Goal: Task Accomplishment & Management: Manage account settings

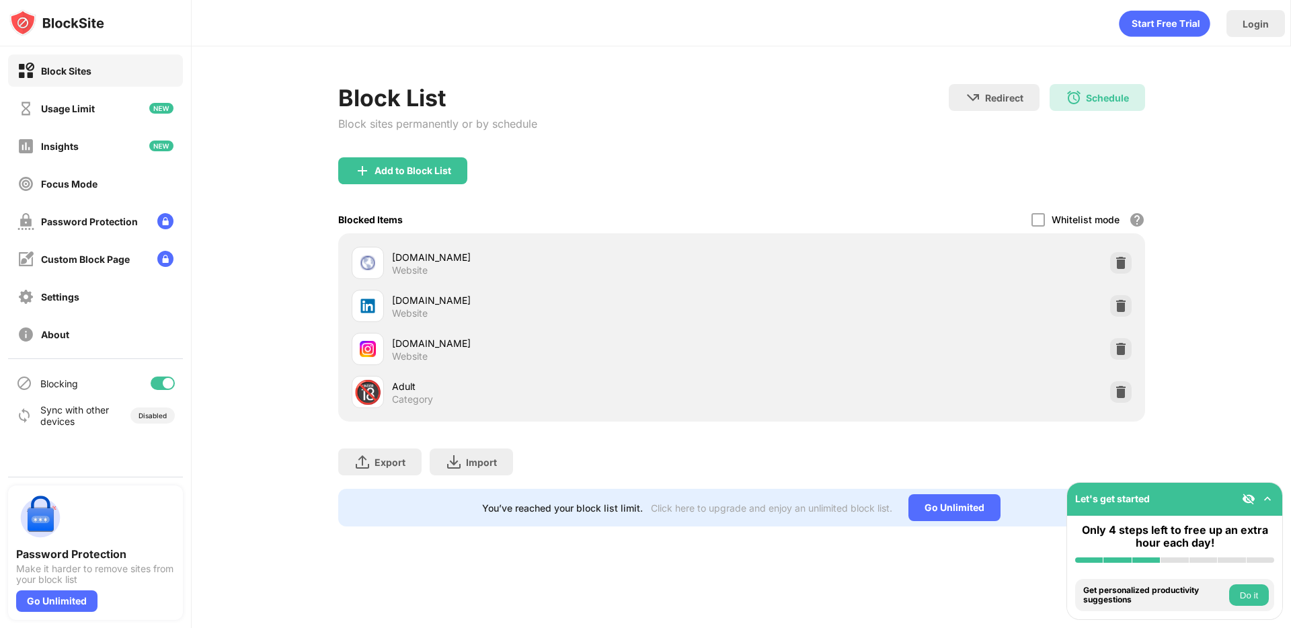
click at [82, 126] on div "Block Sites Usage Limit Insights Focus Mode Password Protection Custom Block Pa…" at bounding box center [95, 202] width 191 height 312
click at [82, 111] on div "Usage Limit" at bounding box center [68, 108] width 54 height 11
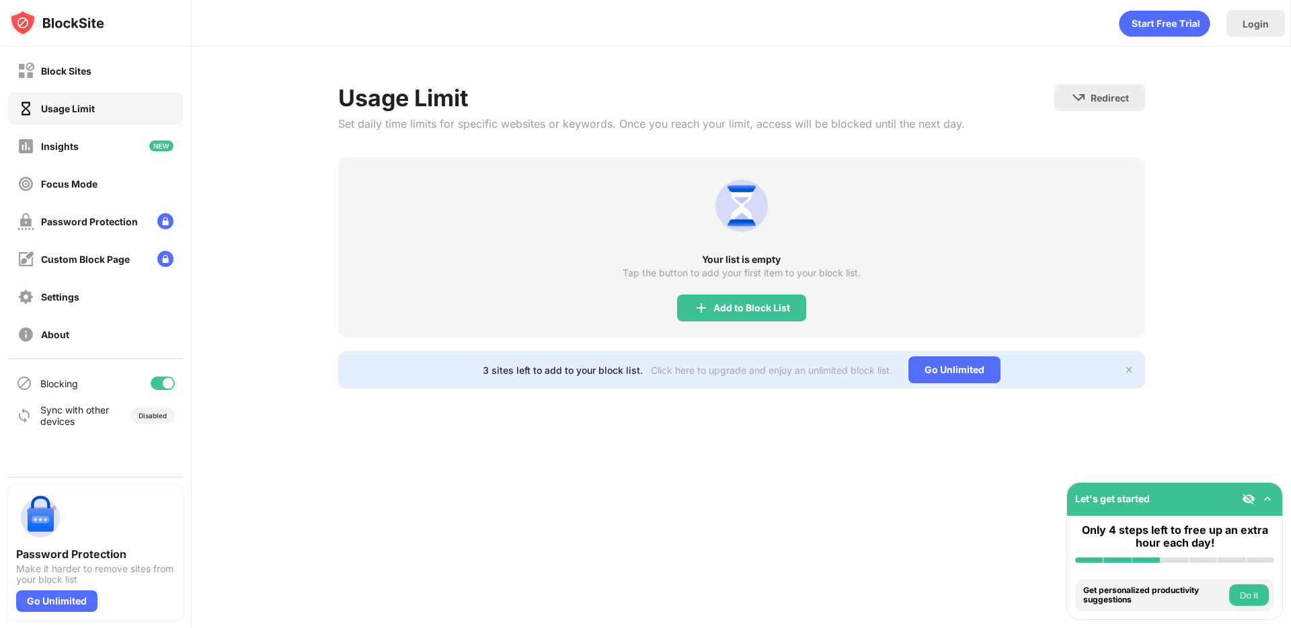
click at [81, 130] on div "Insights" at bounding box center [95, 146] width 175 height 32
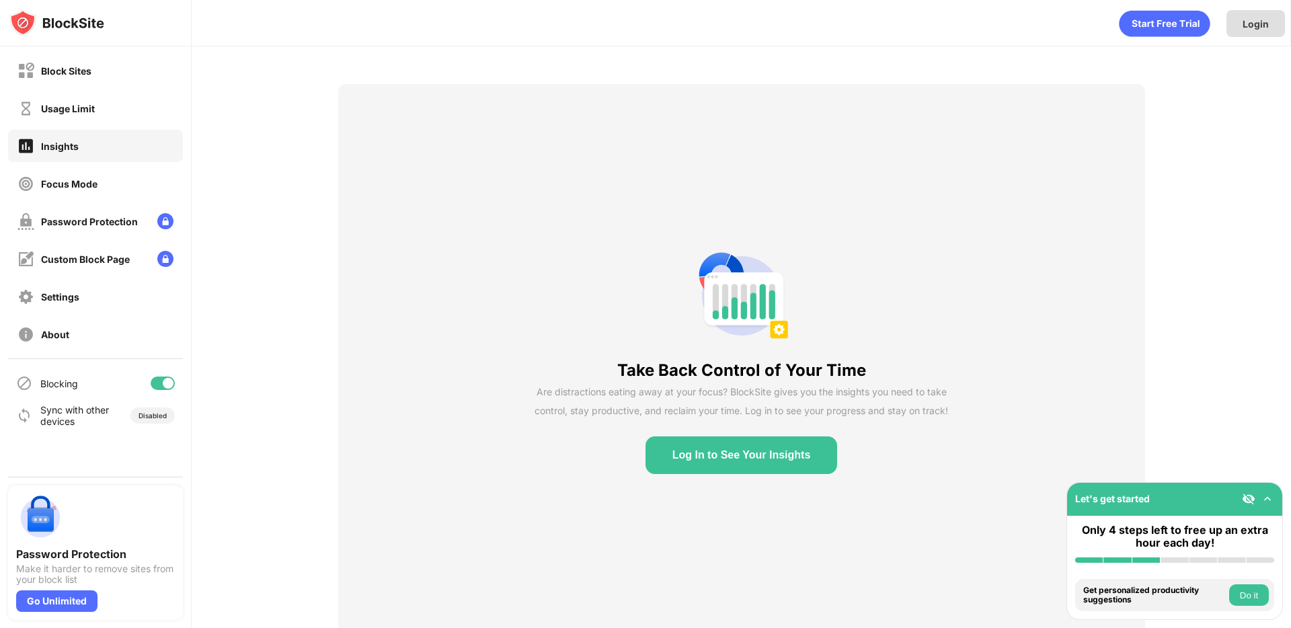
click at [1236, 24] on div "Login" at bounding box center [1255, 23] width 58 height 27
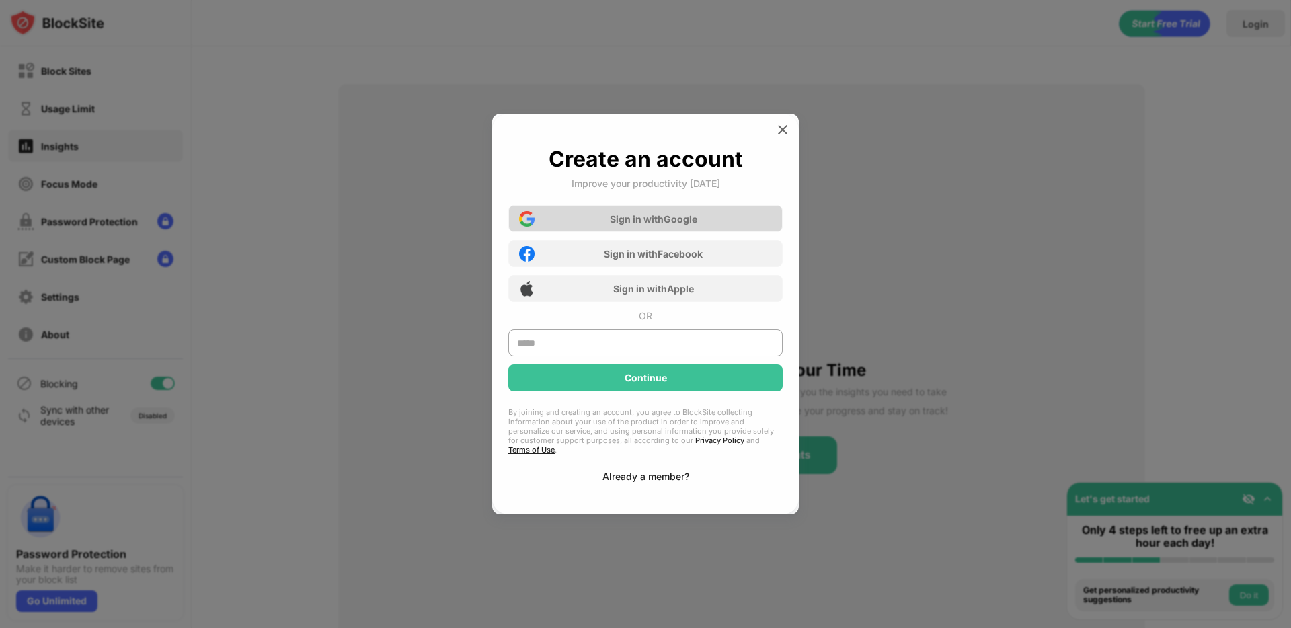
click at [661, 220] on div "Sign in with Google" at bounding box center [653, 218] width 87 height 11
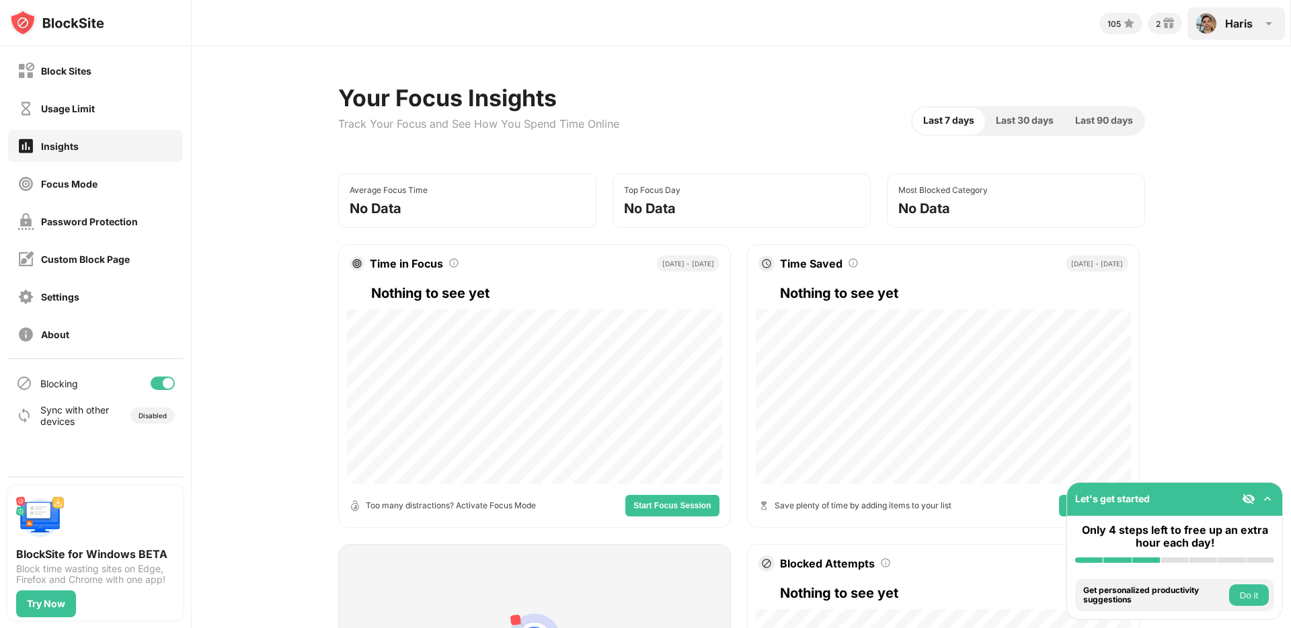
click at [1253, 13] on div "[PERSON_NAME] Samingan View Account Insights Rewards Settings Support Log Out" at bounding box center [1235, 23] width 97 height 32
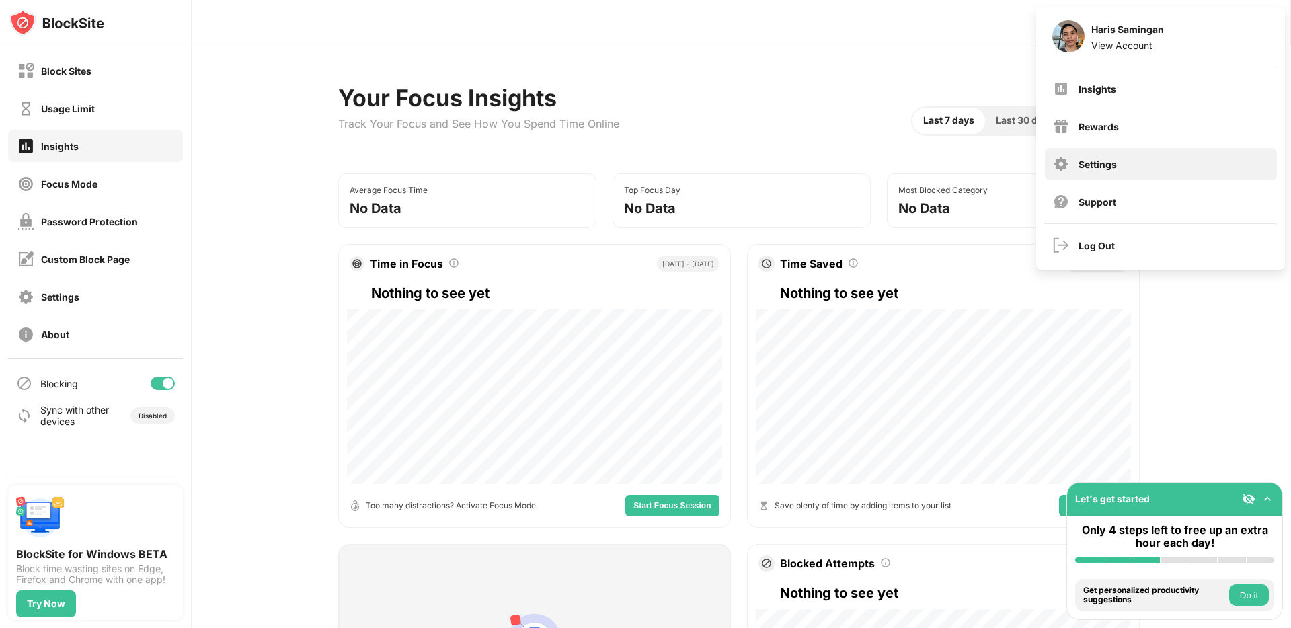
click at [1092, 155] on div "Settings" at bounding box center [1161, 164] width 232 height 32
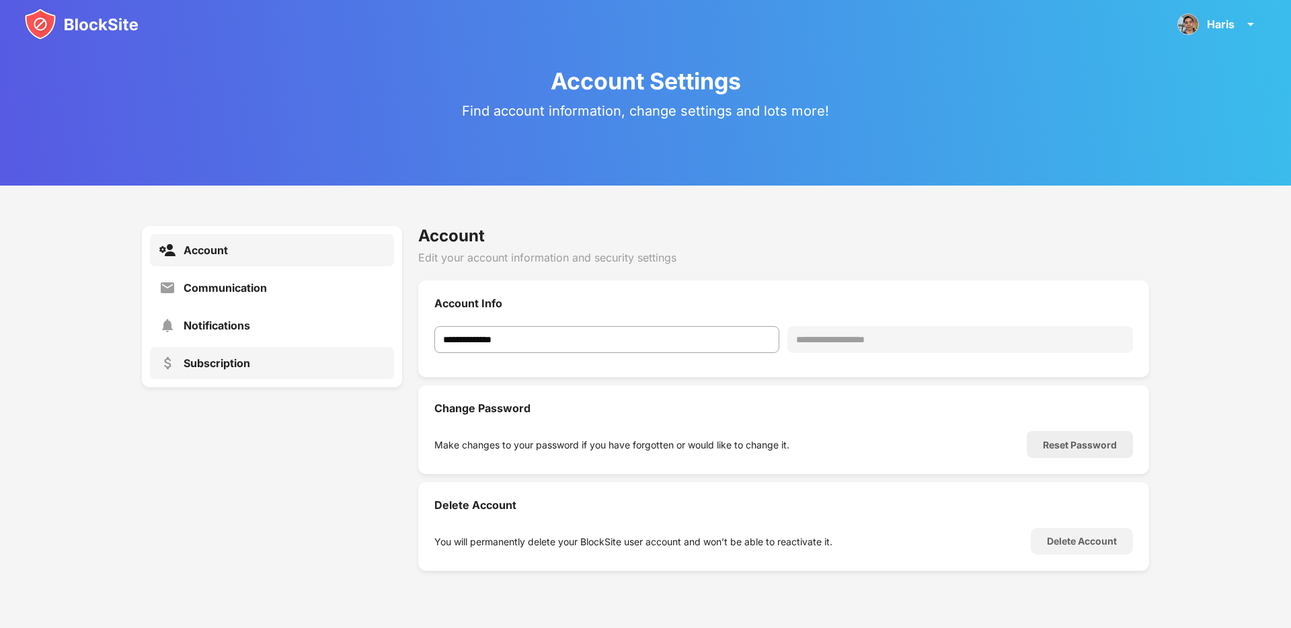
click at [243, 368] on div "Subscription" at bounding box center [217, 362] width 67 height 13
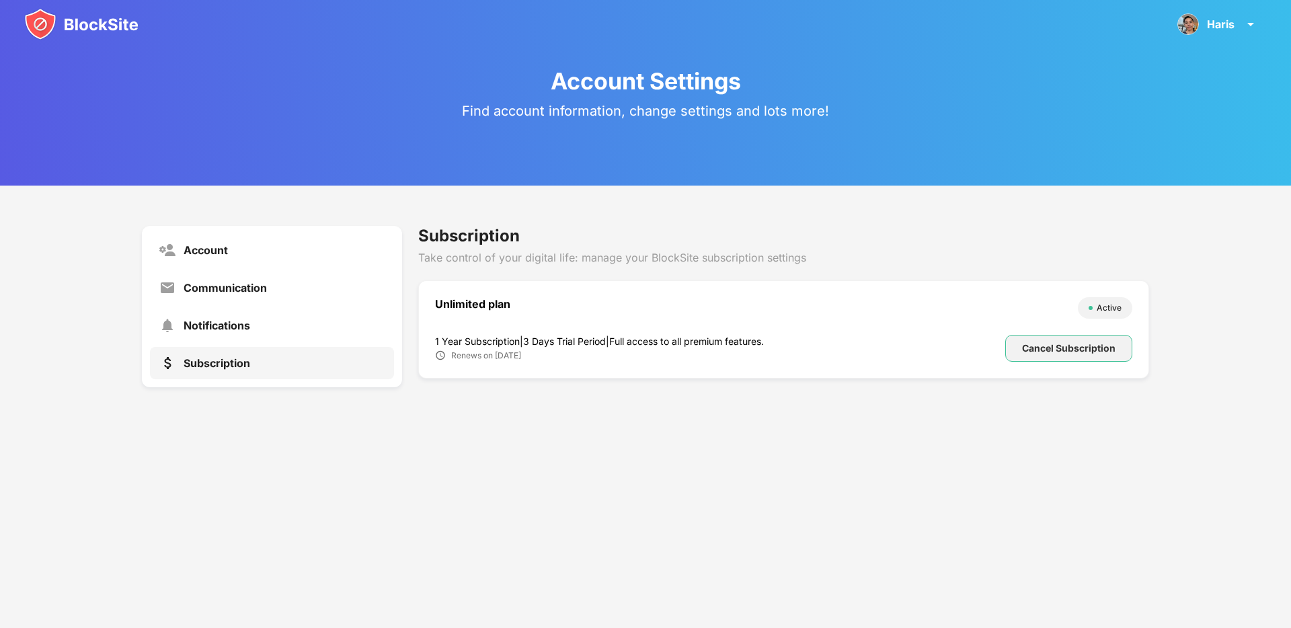
click at [1023, 345] on div "Cancel Subscription" at bounding box center [1068, 348] width 93 height 11
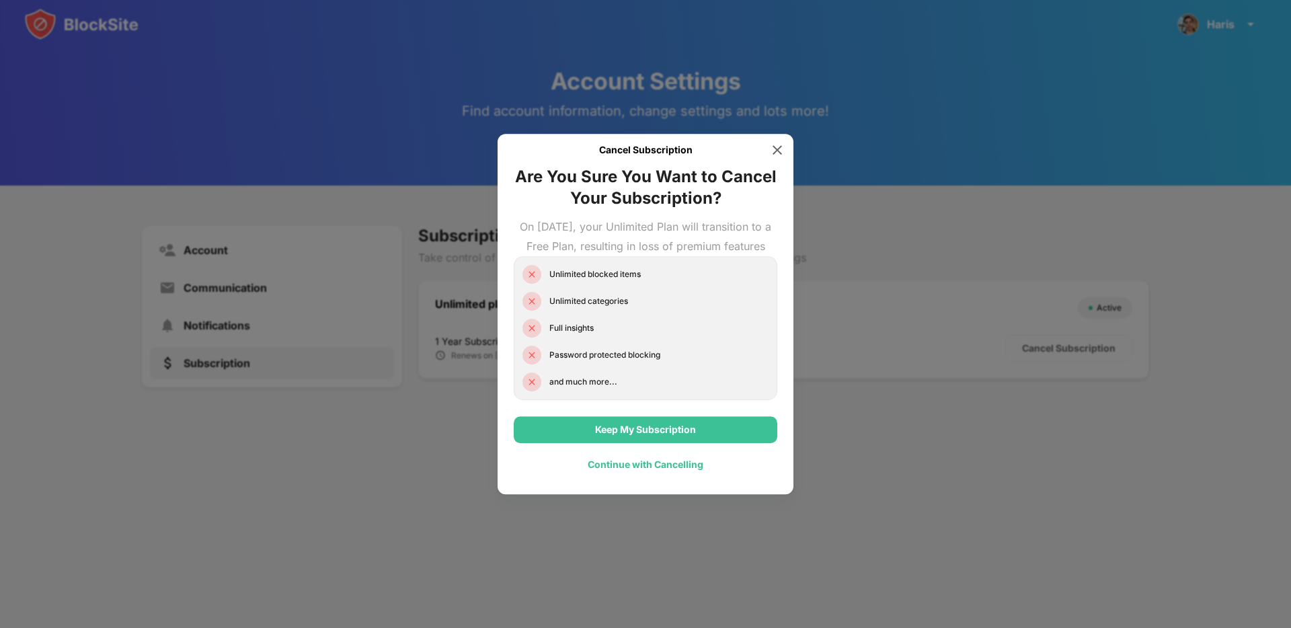
click at [610, 470] on div "Continue with Cancelling" at bounding box center [646, 464] width 116 height 11
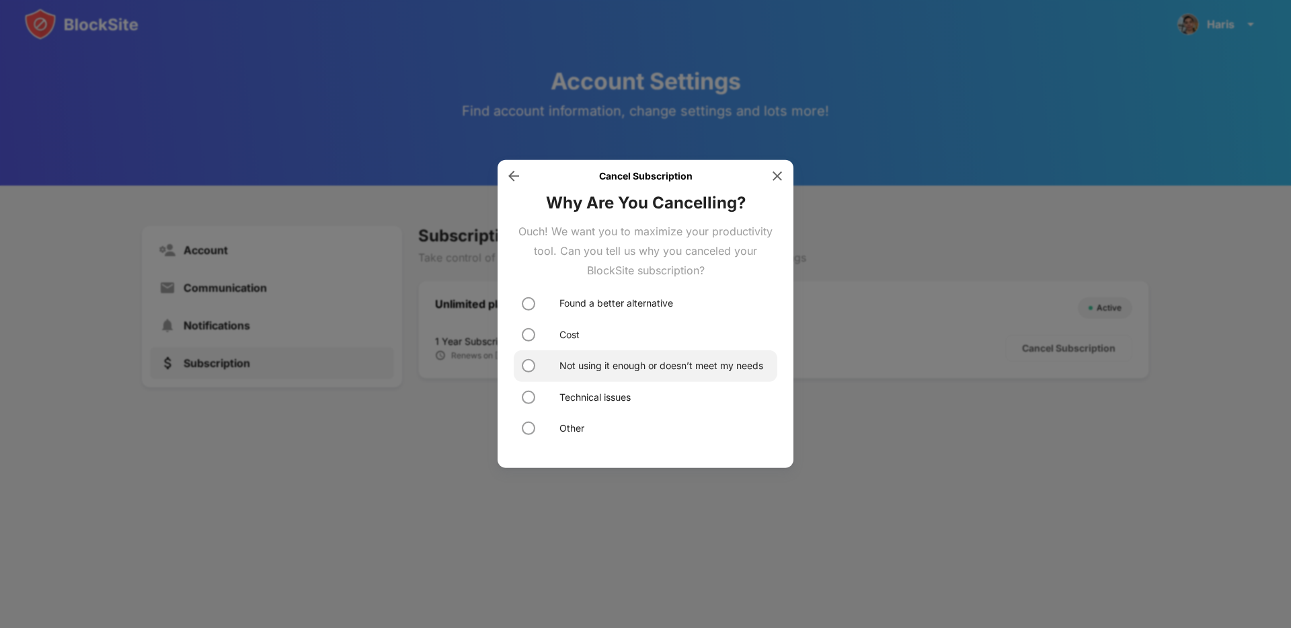
click at [573, 372] on div "Not using it enough or doesn’t meet my needs" at bounding box center [661, 365] width 204 height 15
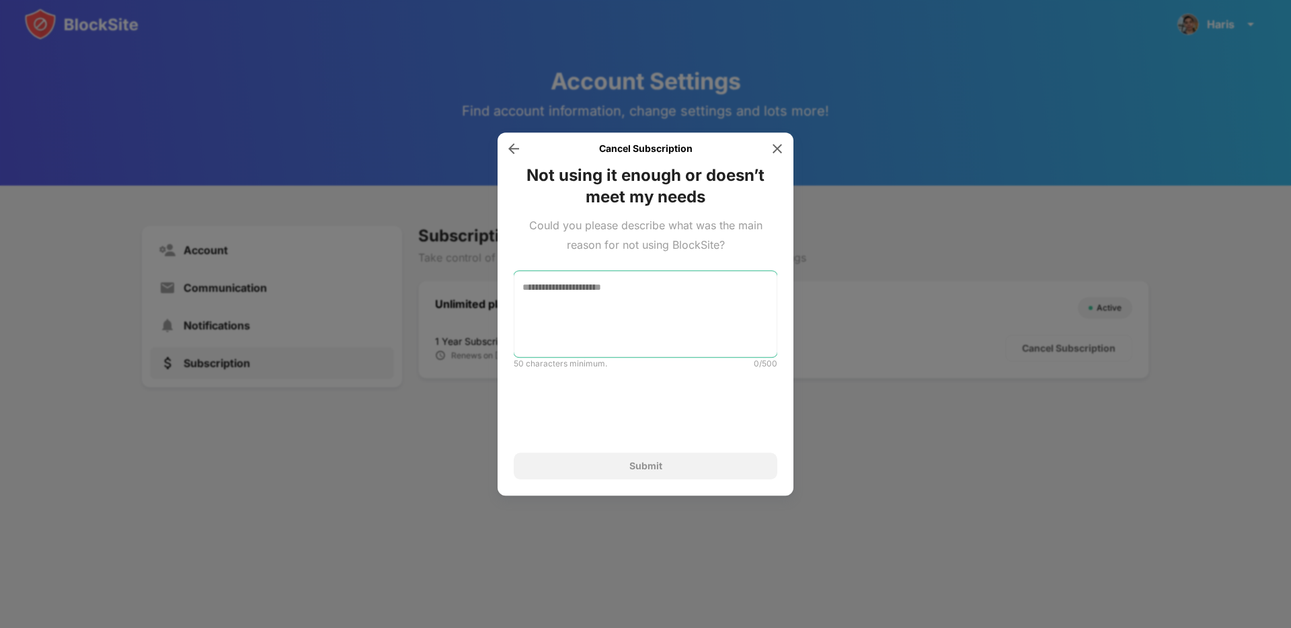
click at [600, 292] on textarea at bounding box center [646, 314] width 264 height 86
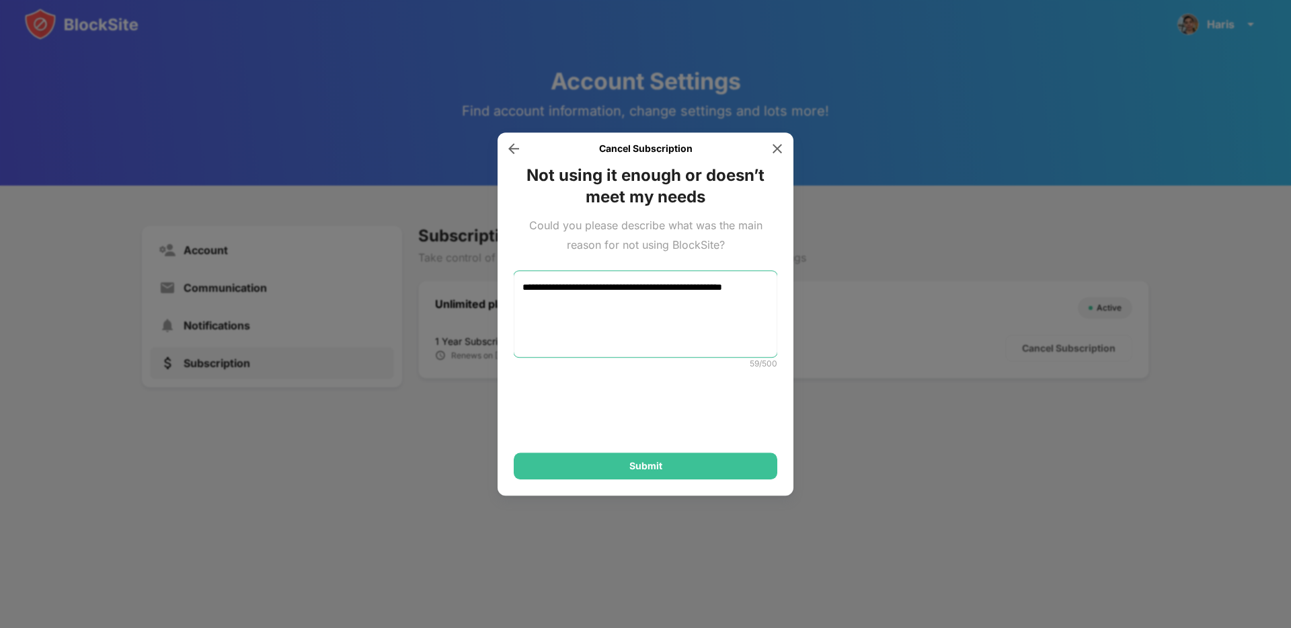
type textarea "**********"
click at [656, 472] on div "Submit" at bounding box center [646, 465] width 264 height 27
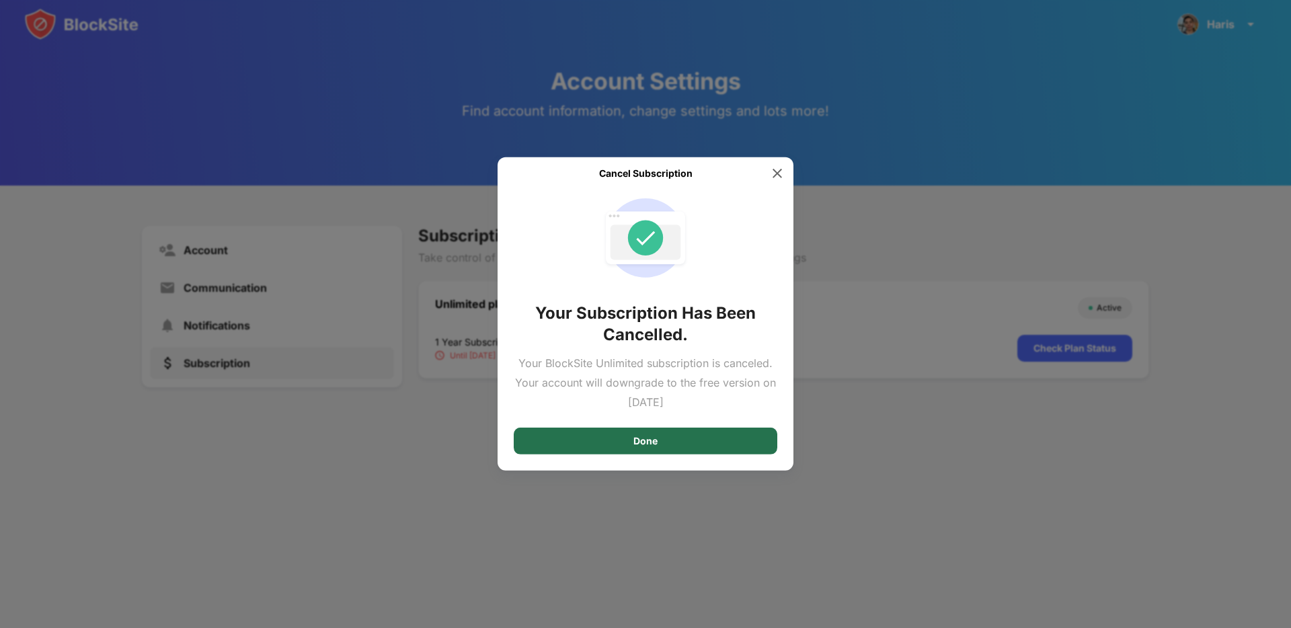
click at [610, 449] on div "Done" at bounding box center [646, 441] width 264 height 27
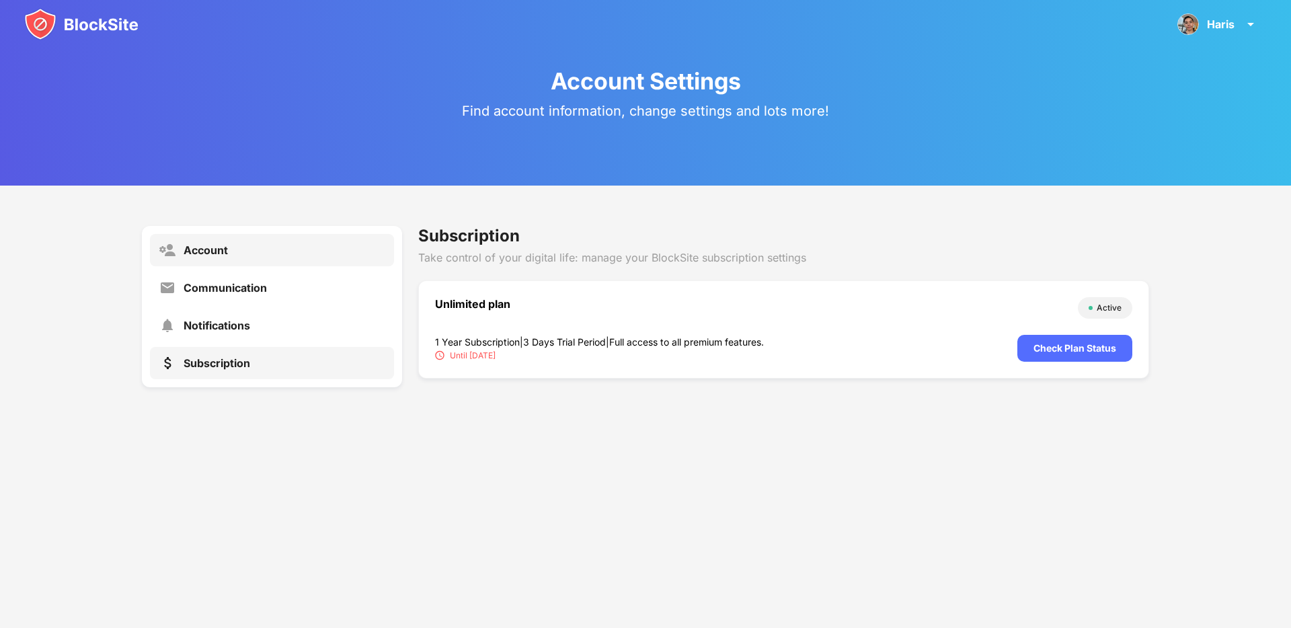
click at [205, 256] on div "Account" at bounding box center [206, 249] width 44 height 13
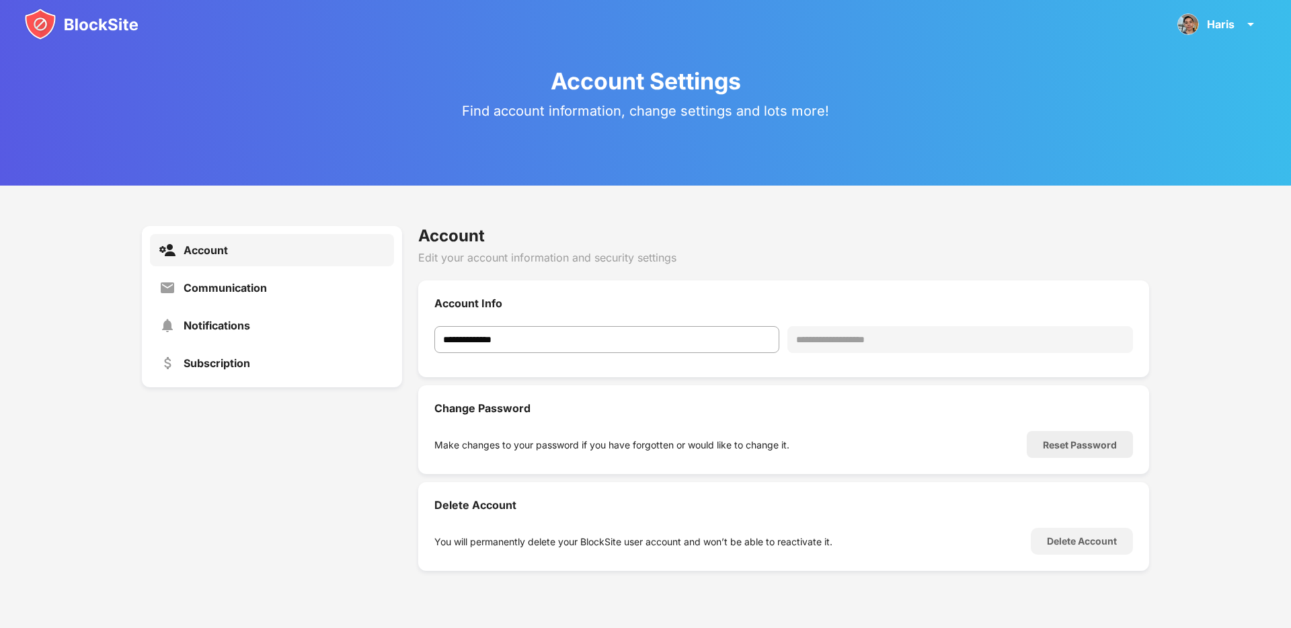
click at [122, 40] on img at bounding box center [81, 24] width 114 height 32
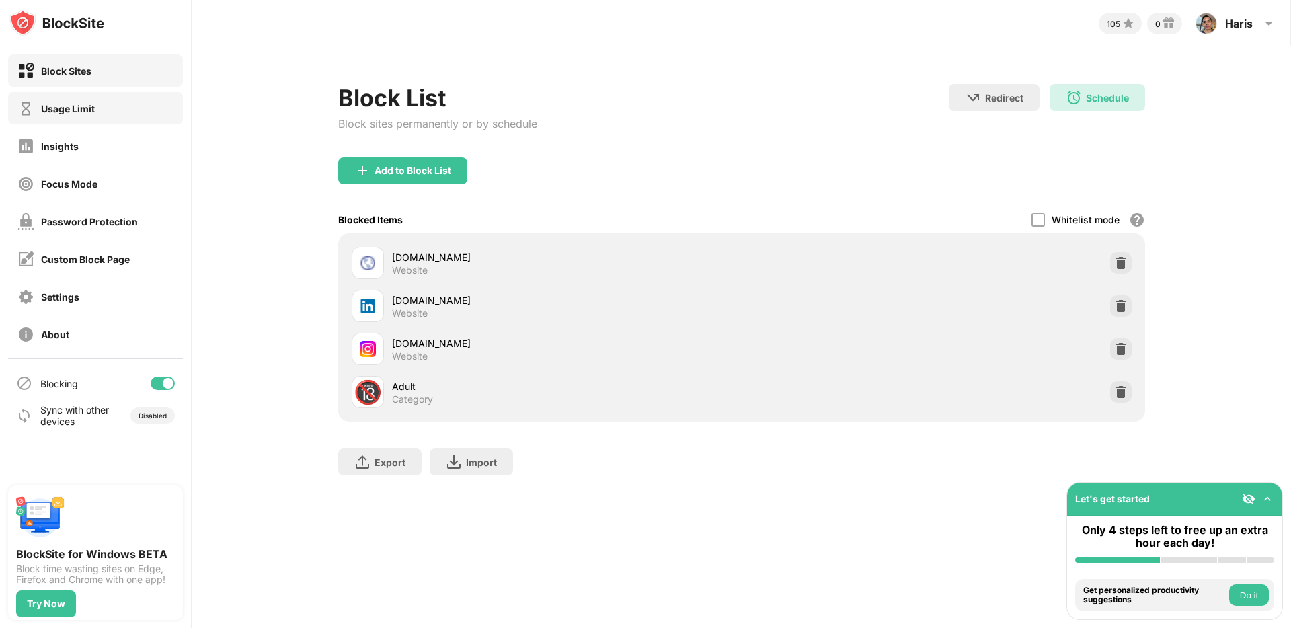
click at [124, 111] on div "Usage Limit" at bounding box center [95, 108] width 175 height 32
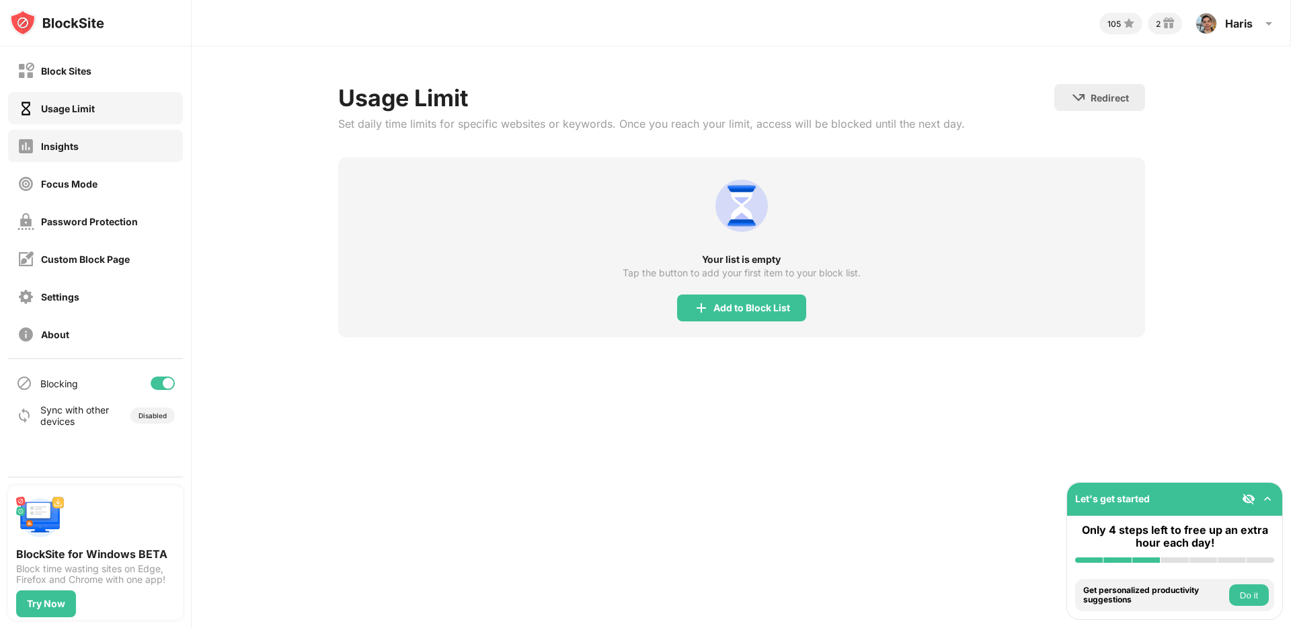
click at [117, 141] on div "Insights" at bounding box center [95, 146] width 175 height 32
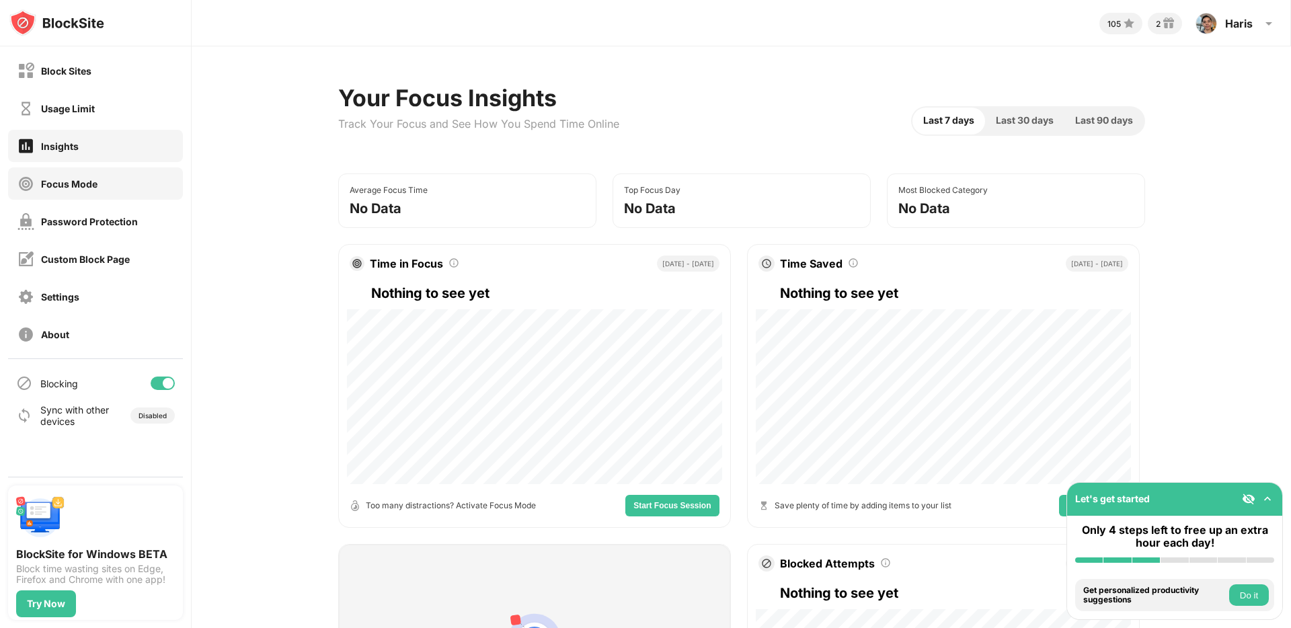
click at [127, 186] on div "Focus Mode" at bounding box center [95, 183] width 175 height 32
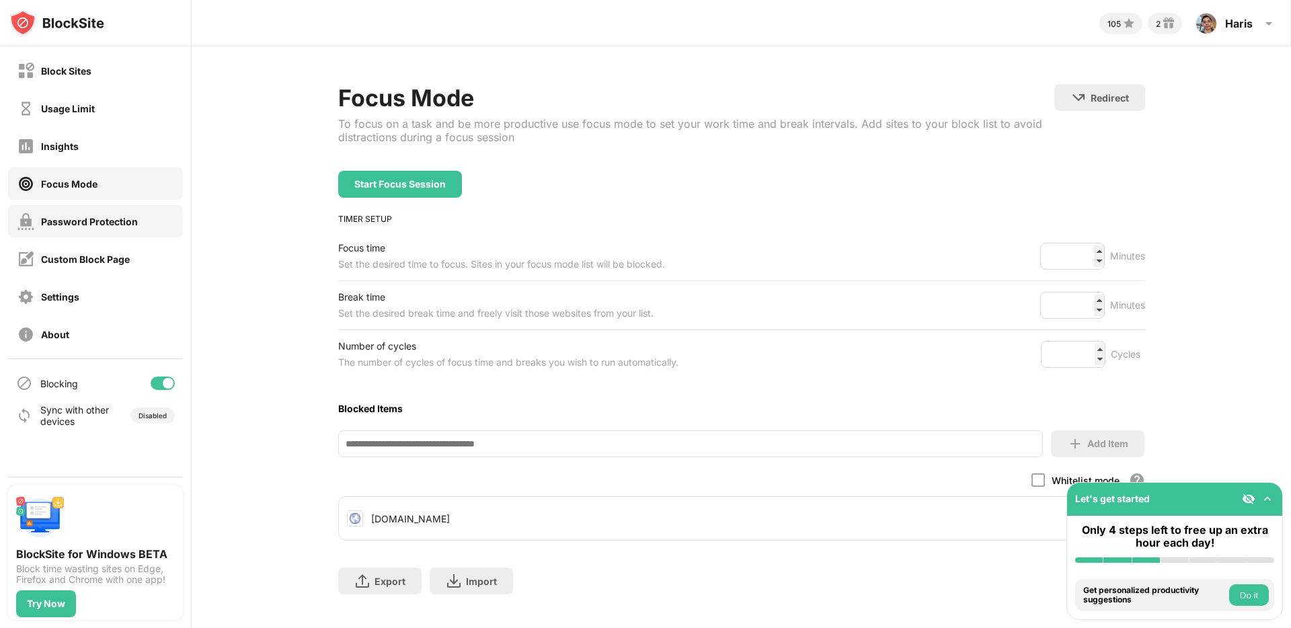
click at [127, 206] on div "Password Protection" at bounding box center [95, 221] width 175 height 32
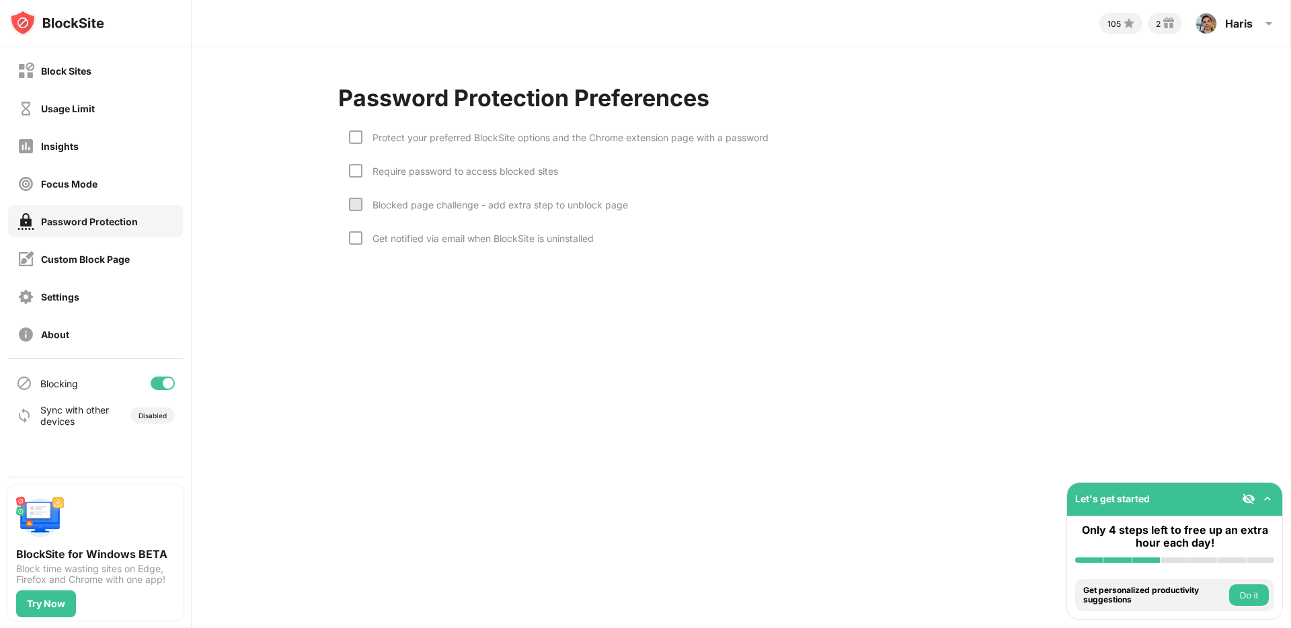
click at [136, 241] on div "Block Sites Usage Limit Insights Focus Mode Password Protection Custom Block Pa…" at bounding box center [95, 202] width 191 height 312
click at [137, 258] on div "Custom Block Page" at bounding box center [95, 259] width 175 height 32
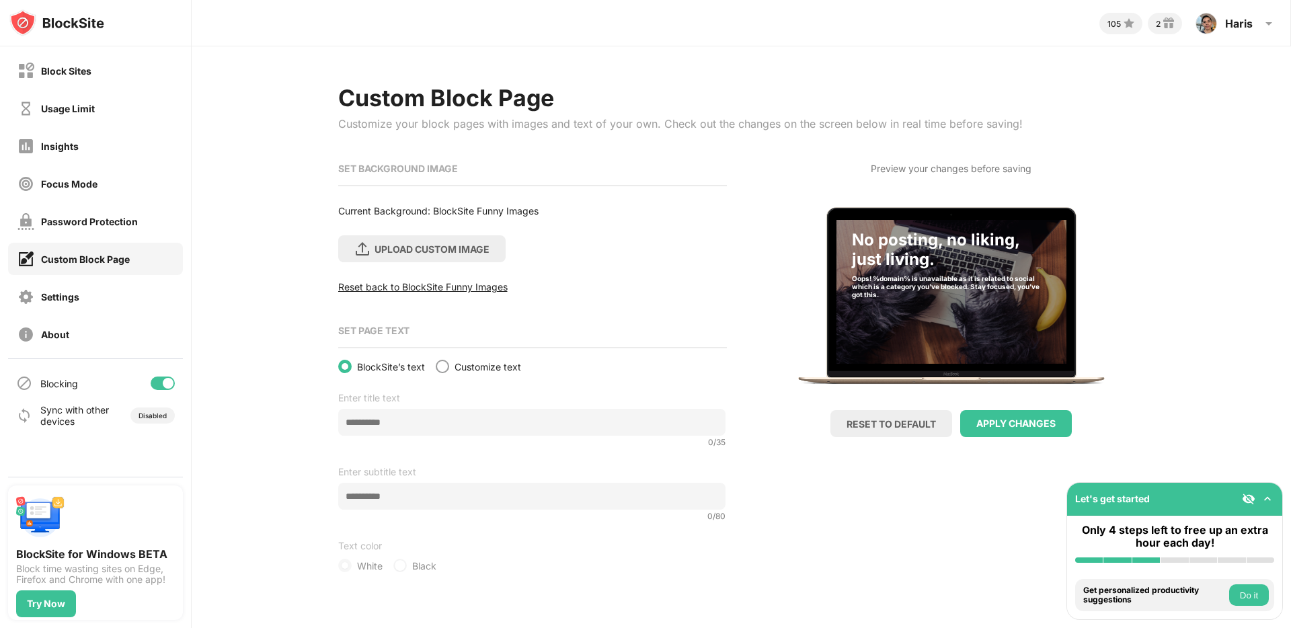
click at [137, 288] on div "Settings" at bounding box center [95, 296] width 175 height 32
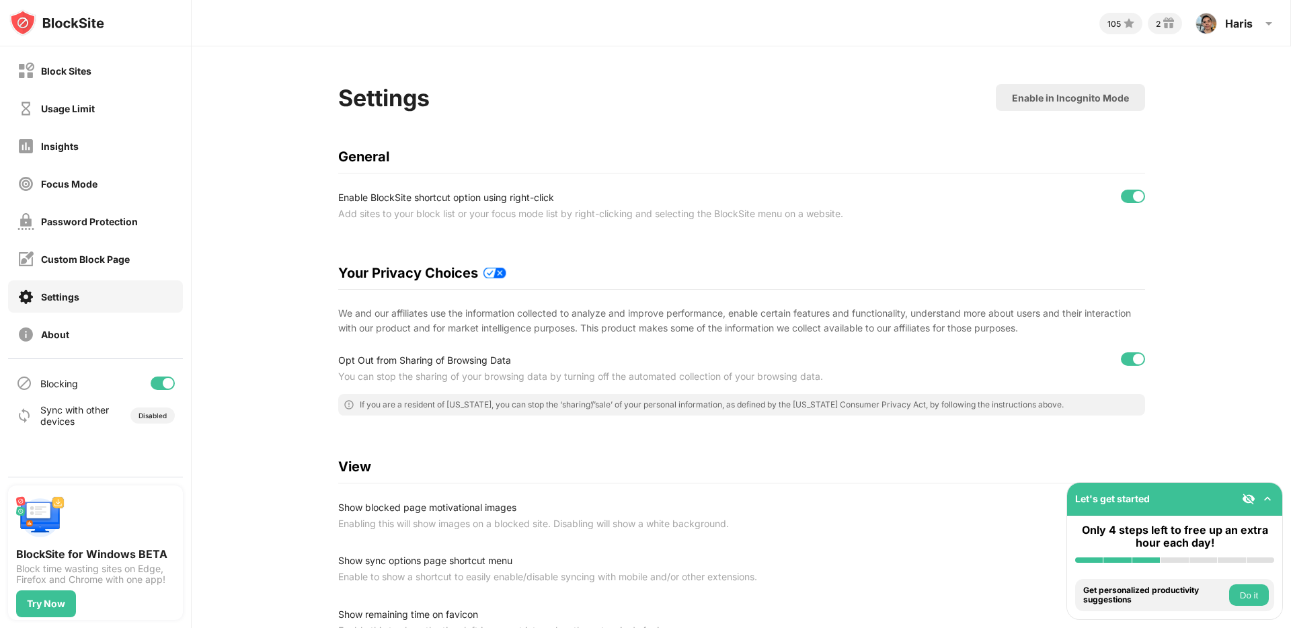
click at [138, 305] on div "Settings" at bounding box center [95, 296] width 175 height 32
